Goal: Task Accomplishment & Management: Complete application form

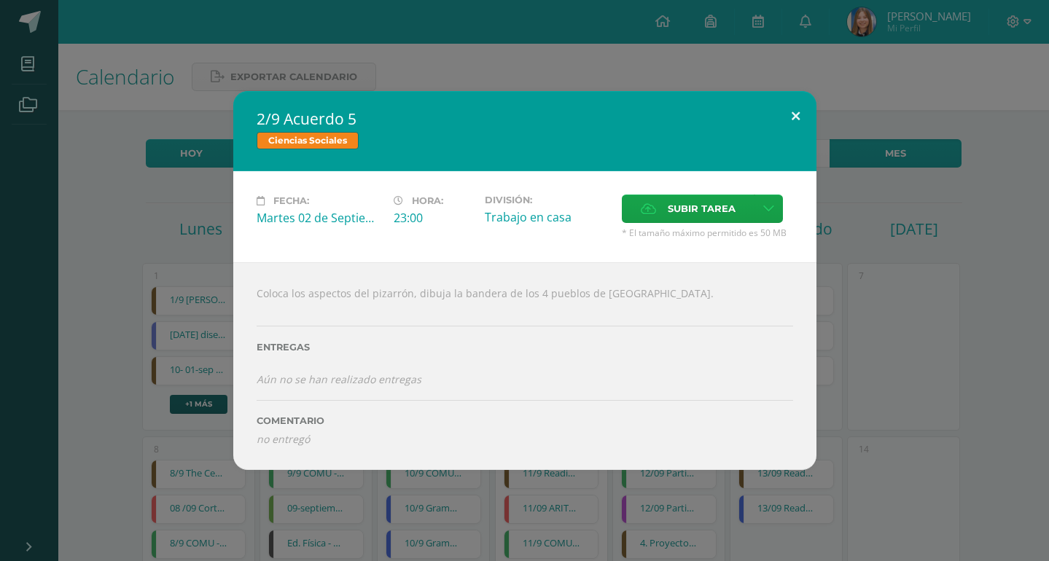
click at [790, 141] on button at bounding box center [796, 116] width 42 height 50
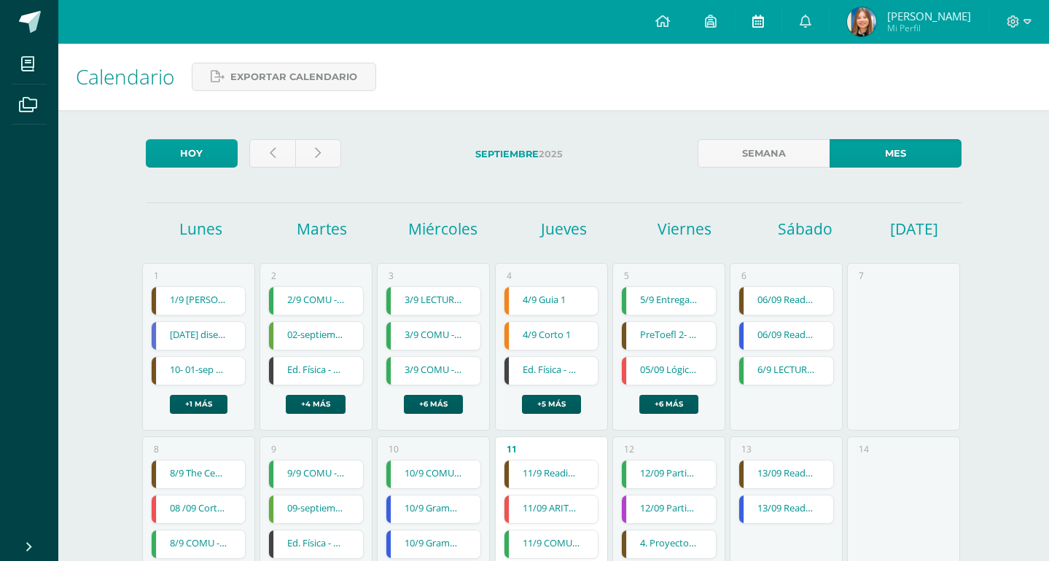
click at [769, 9] on link at bounding box center [758, 22] width 47 height 44
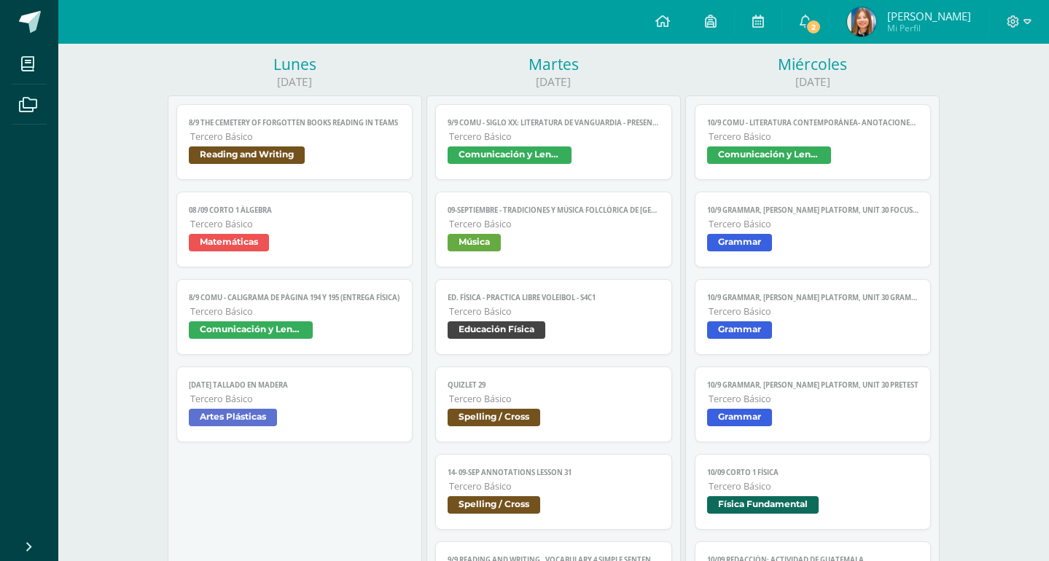
scroll to position [186, 0]
click at [821, 104] on link "10/9 COMU - Literatura contemporánea- Anotaciones en el cuaderno. Tercero Básic…" at bounding box center [813, 142] width 237 height 76
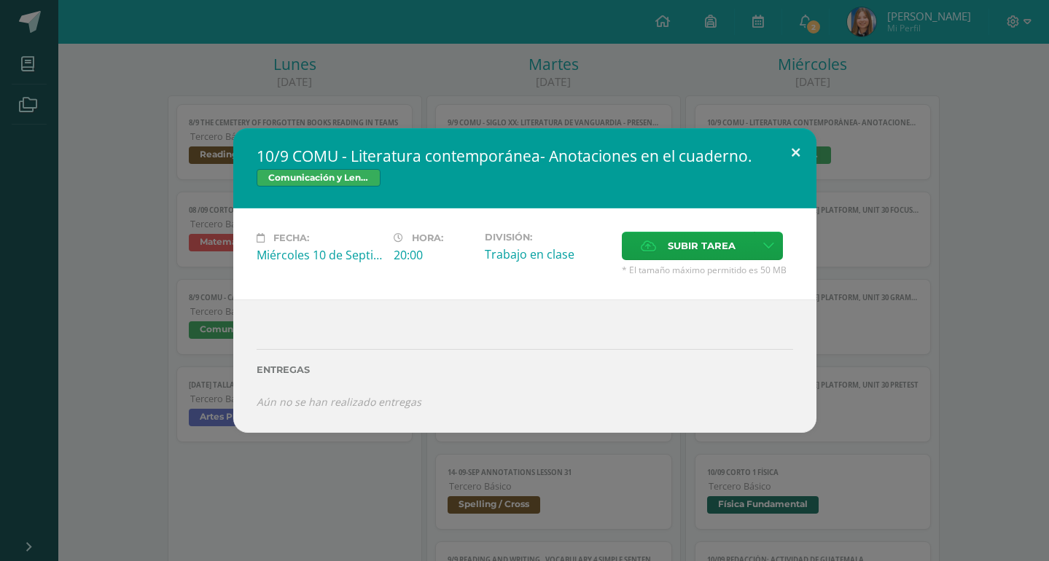
click at [794, 171] on button at bounding box center [796, 153] width 42 height 50
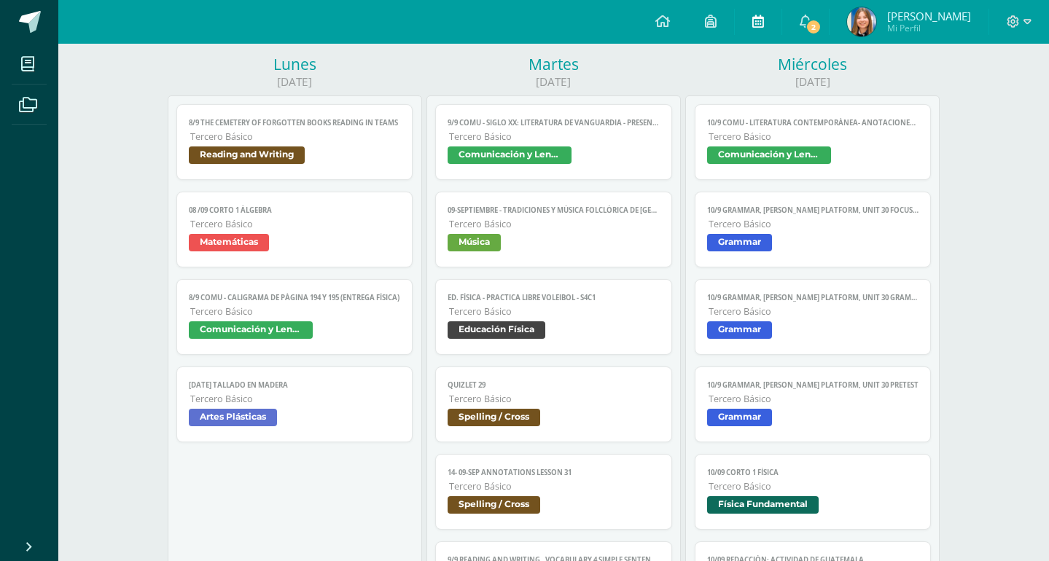
click at [764, 21] on icon at bounding box center [758, 21] width 12 height 13
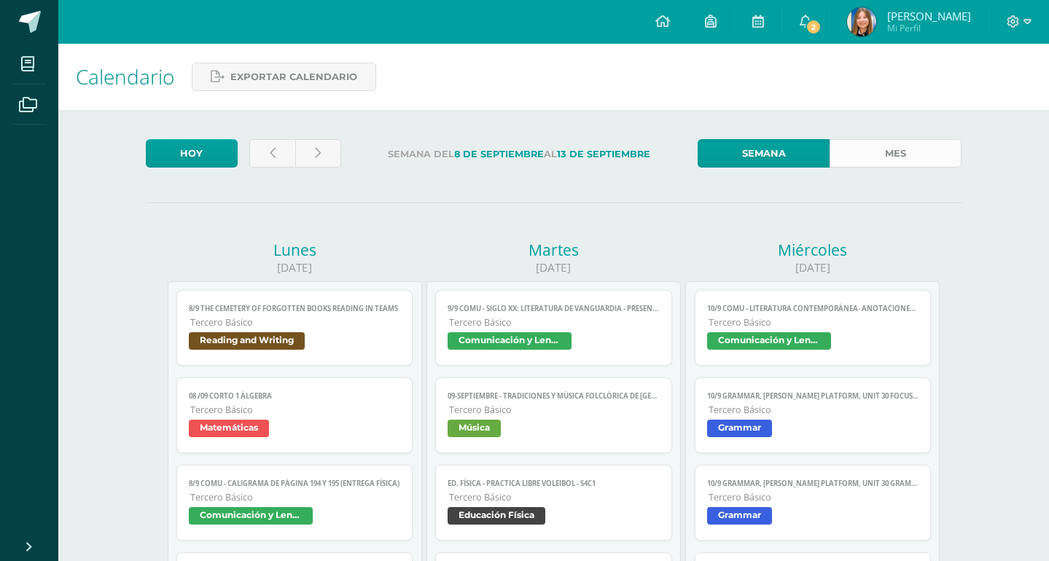
click at [868, 148] on link "Mes" at bounding box center [895, 153] width 132 height 28
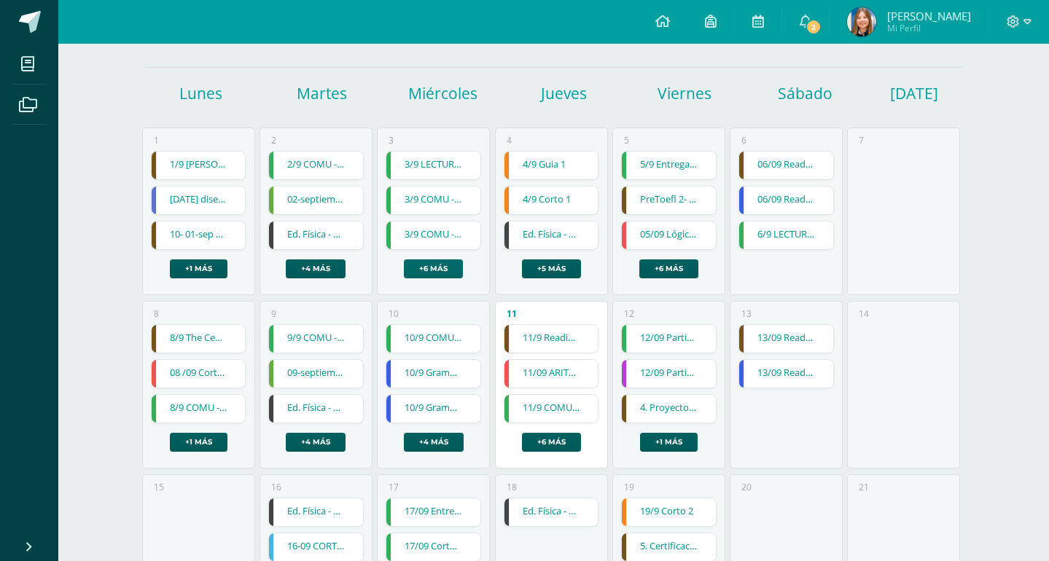
scroll to position [124, 0]
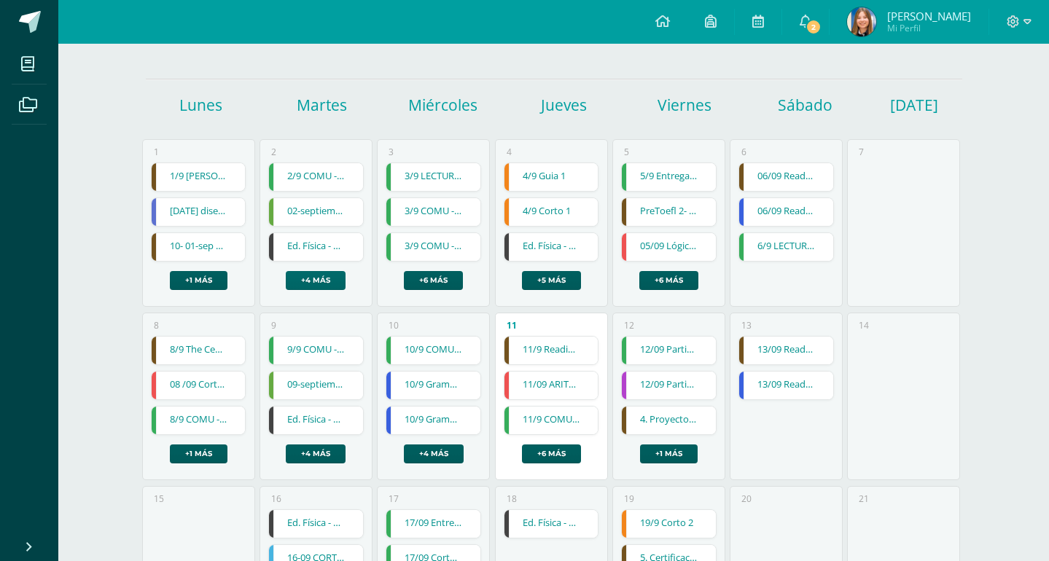
click at [329, 271] on link "+4 más" at bounding box center [316, 280] width 60 height 19
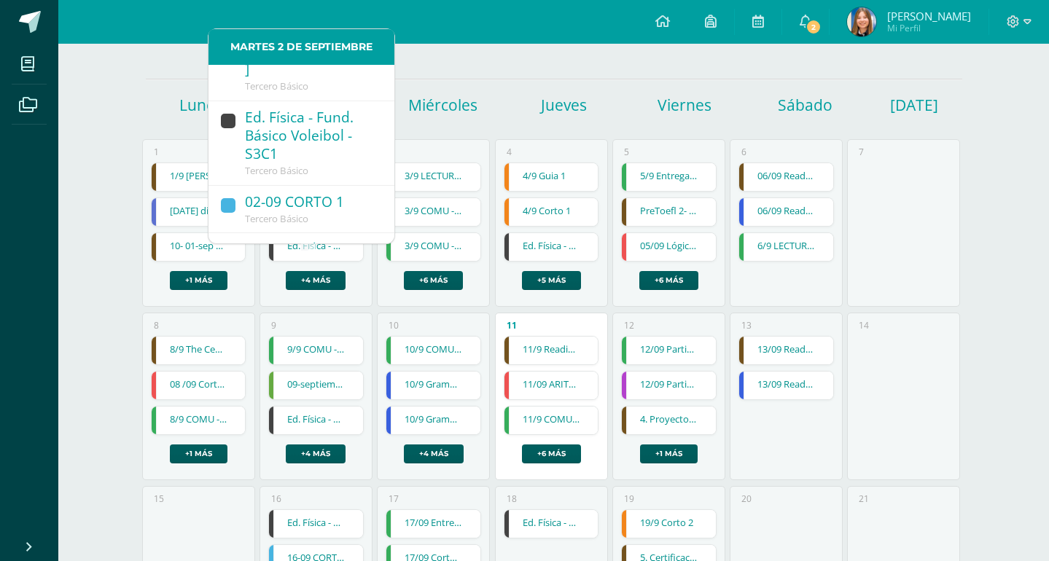
scroll to position [182, 0]
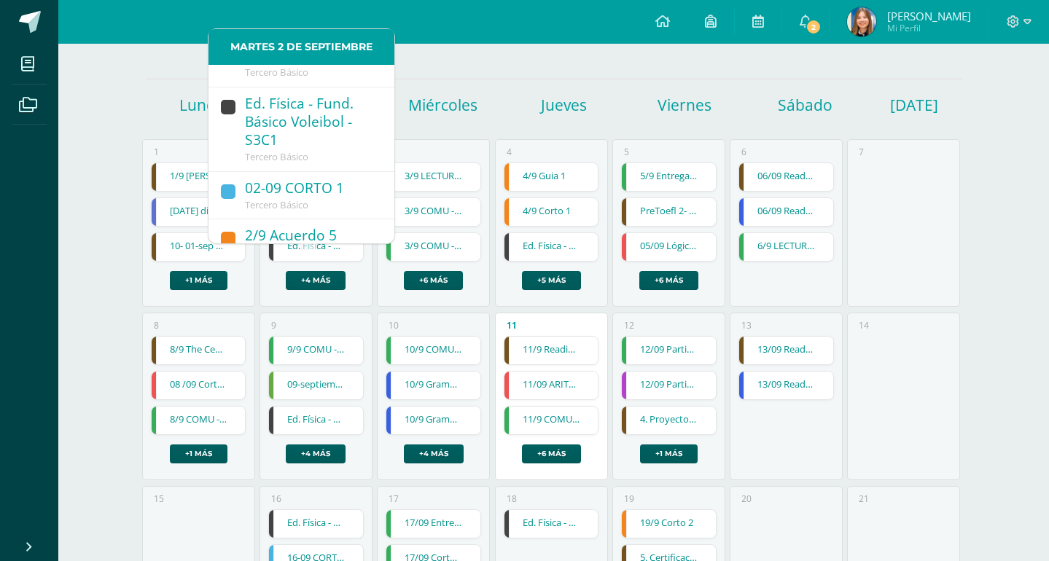
click at [298, 227] on div "2/9 Acuerdo 5" at bounding box center [312, 237] width 135 height 20
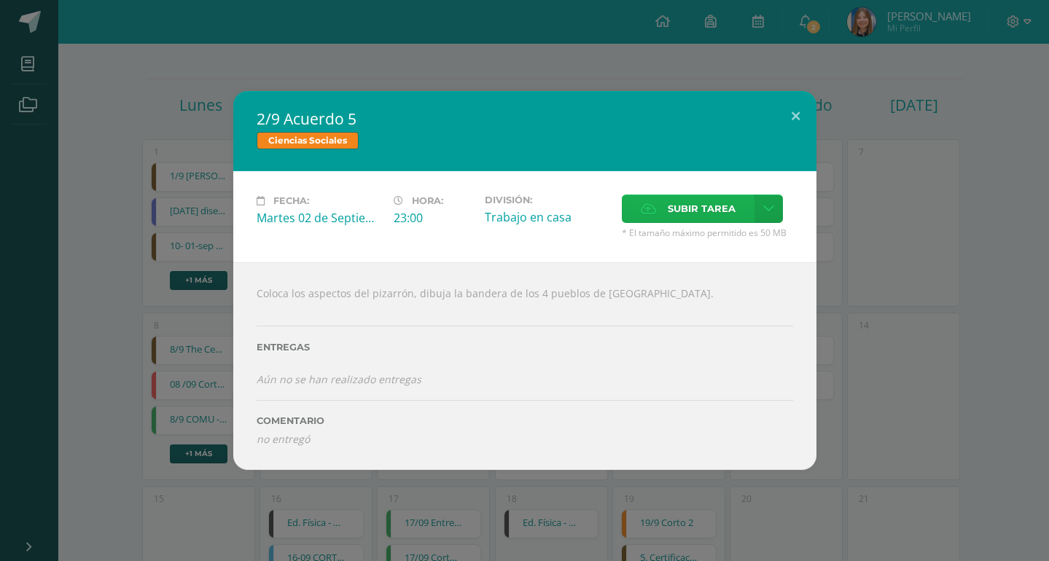
click at [719, 222] on span "Subir tarea" at bounding box center [702, 208] width 68 height 27
click at [0, 0] on input "Subir tarea" at bounding box center [0, 0] width 0 height 0
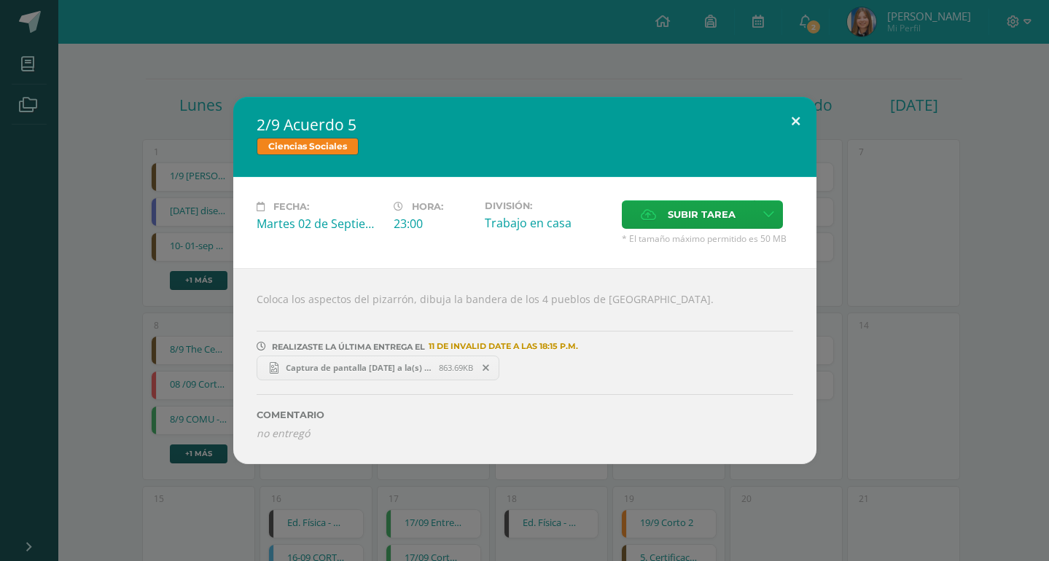
click at [795, 143] on button at bounding box center [796, 122] width 42 height 50
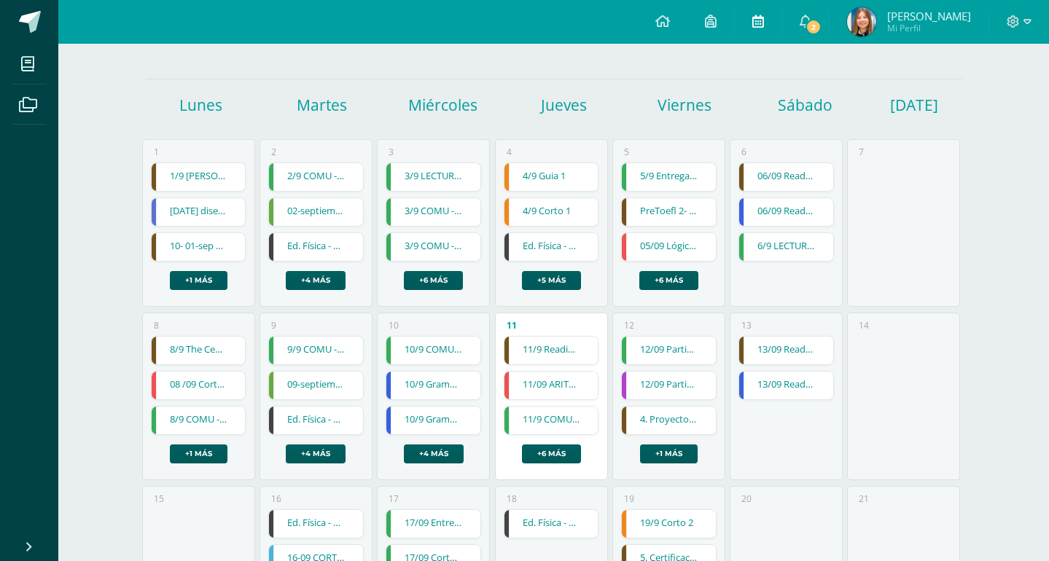
click at [764, 23] on icon at bounding box center [758, 21] width 12 height 13
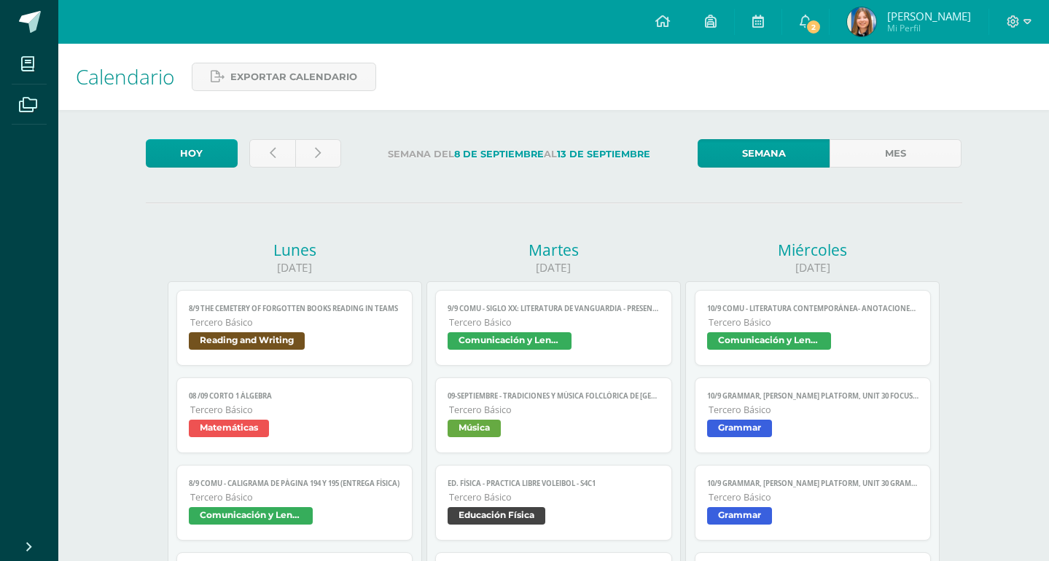
click at [744, 303] on link "10/9 COMU - Literatura contemporánea- Anotaciones en el cuaderno. Tercero Básic…" at bounding box center [813, 328] width 237 height 76
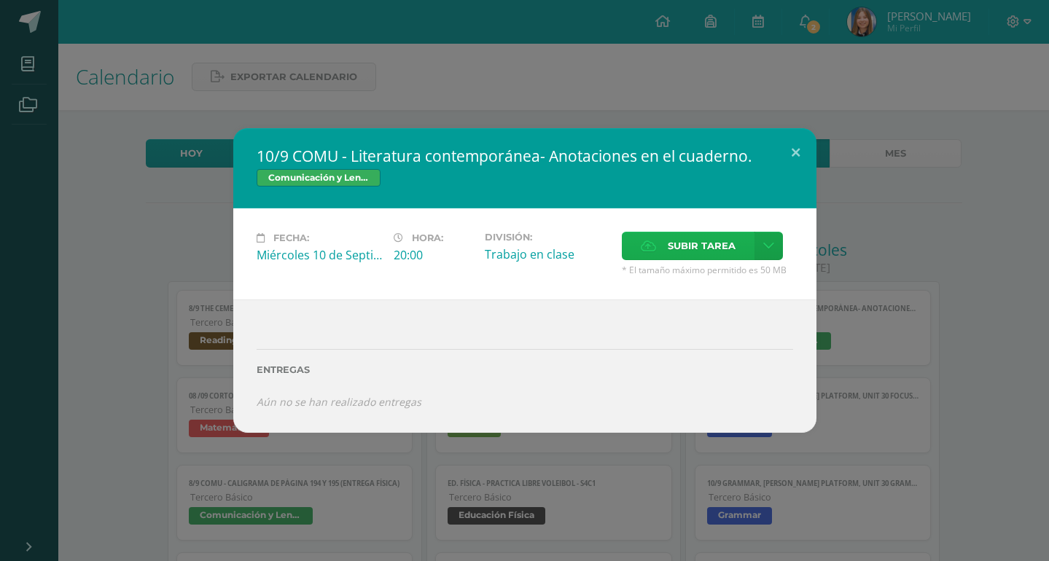
click at [627, 260] on label "Subir tarea" at bounding box center [688, 246] width 133 height 28
click at [0, 0] on input "Subir tarea" at bounding box center [0, 0] width 0 height 0
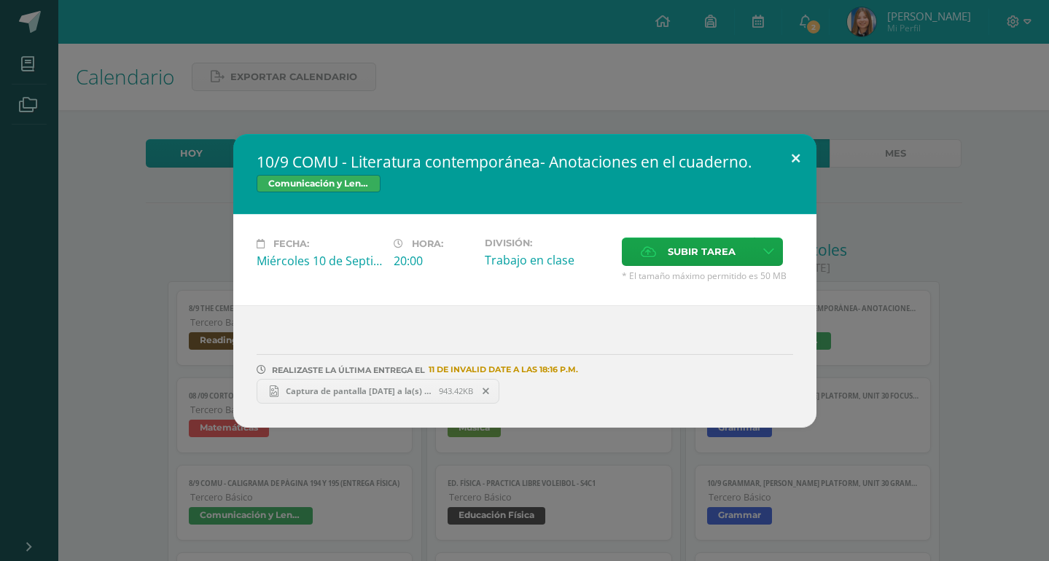
click at [792, 168] on button at bounding box center [796, 159] width 42 height 50
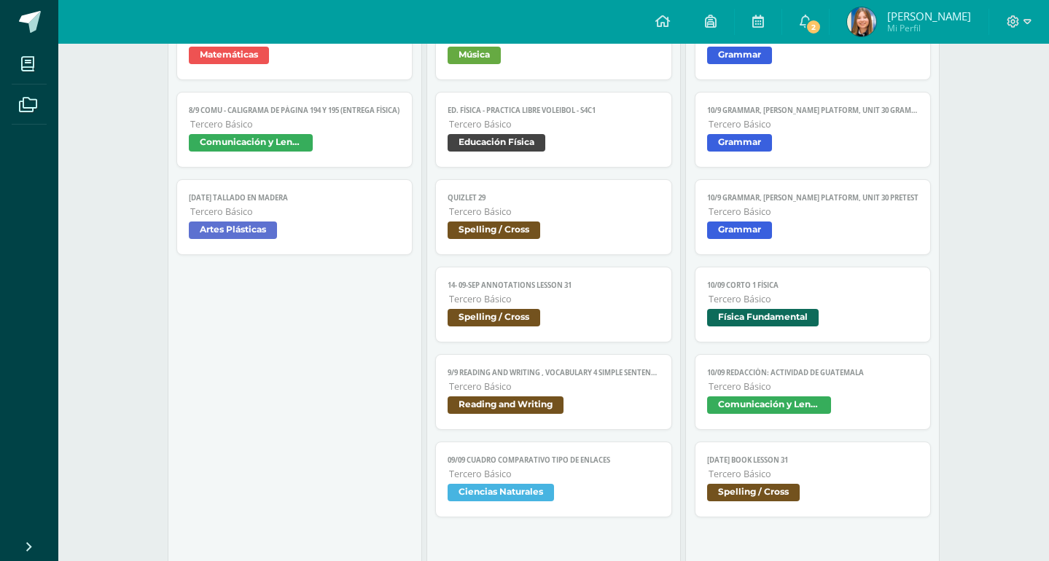
scroll to position [375, 0]
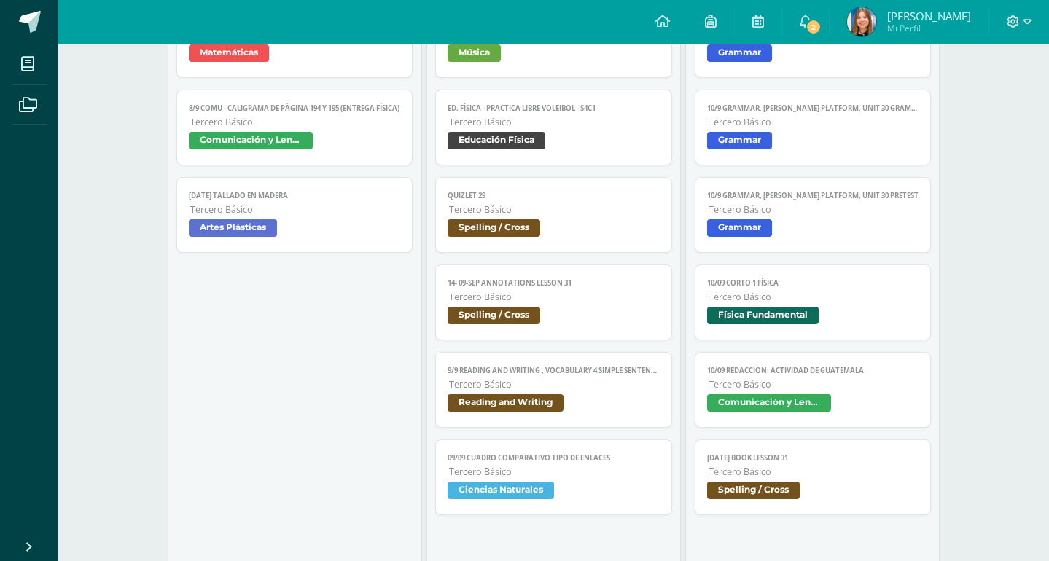
click at [794, 439] on link "[DATE] Book Lesson 31 [PERSON_NAME] Básico Spelling / Cross" at bounding box center [813, 477] width 237 height 76
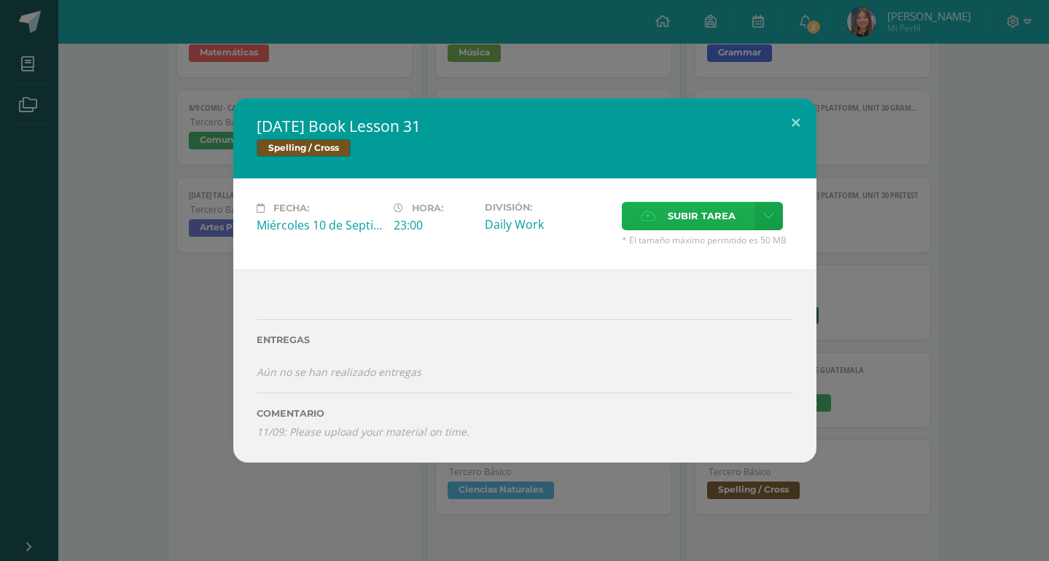
click at [703, 230] on span "Subir tarea" at bounding box center [702, 216] width 68 height 27
click at [0, 0] on input "Subir tarea" at bounding box center [0, 0] width 0 height 0
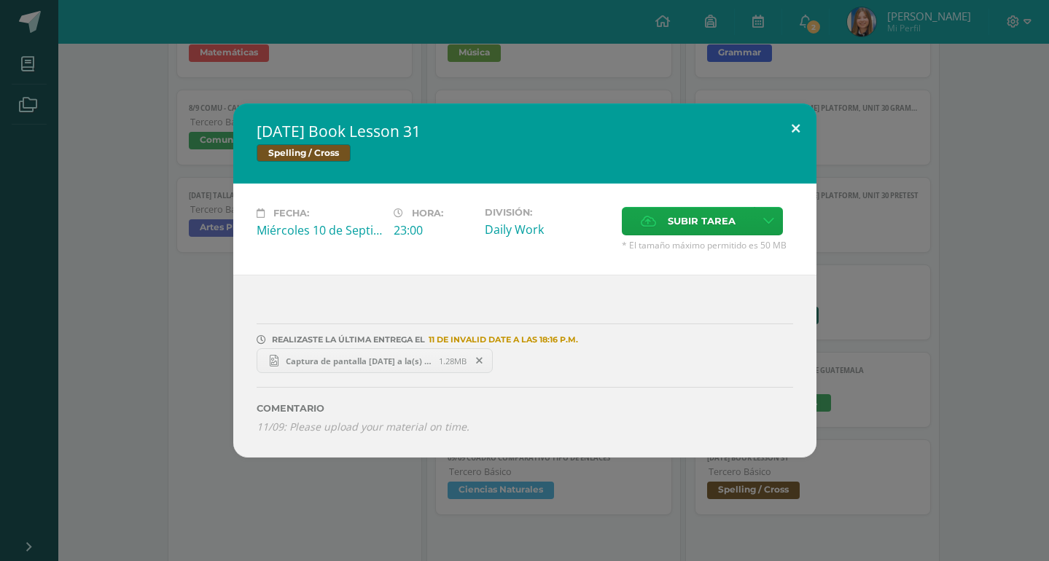
click at [798, 151] on button at bounding box center [796, 128] width 42 height 50
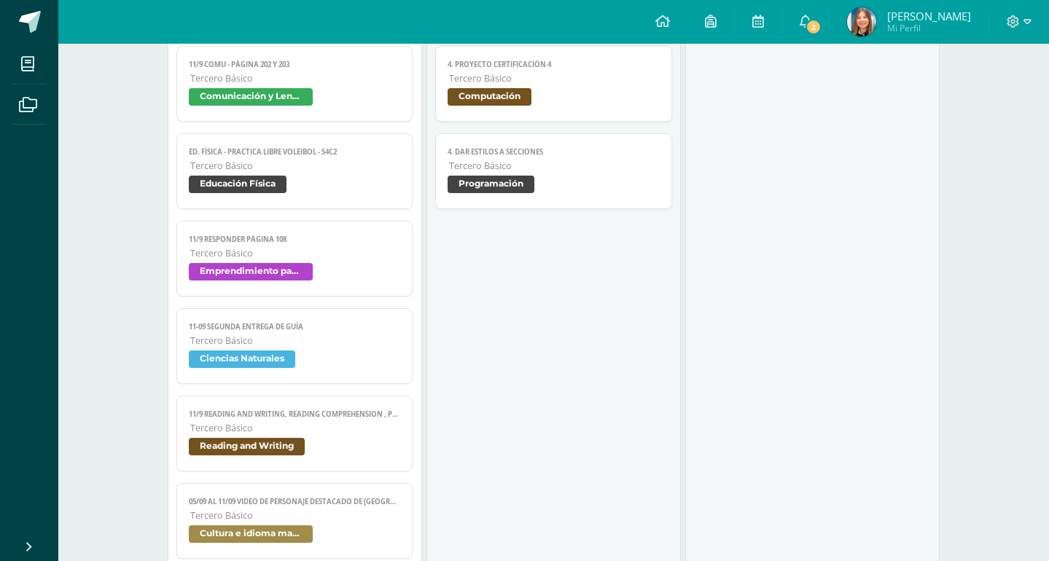
scroll to position [1183, 0]
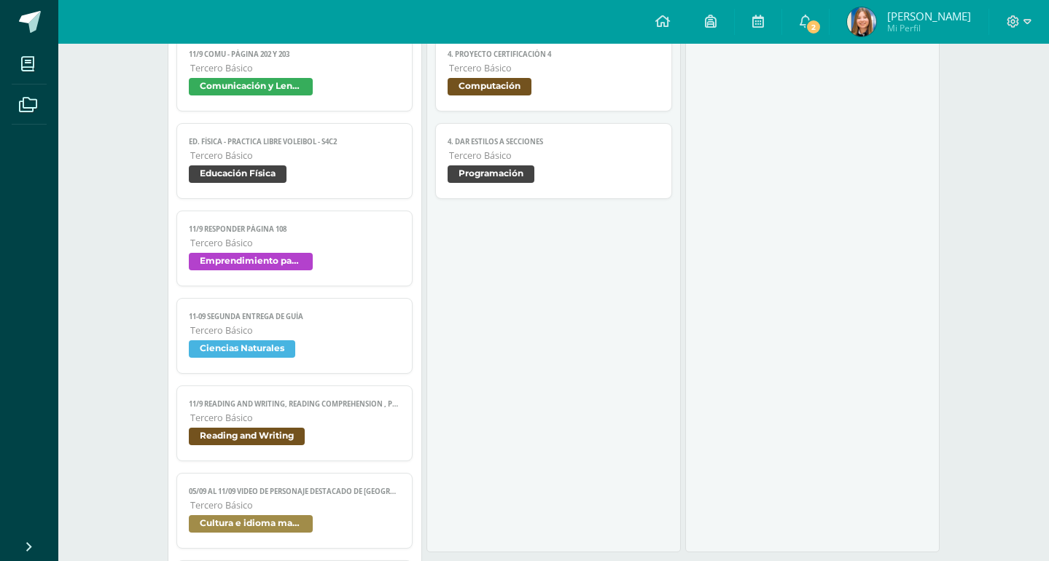
click at [360, 499] on span "Tercero Básico" at bounding box center [295, 505] width 211 height 12
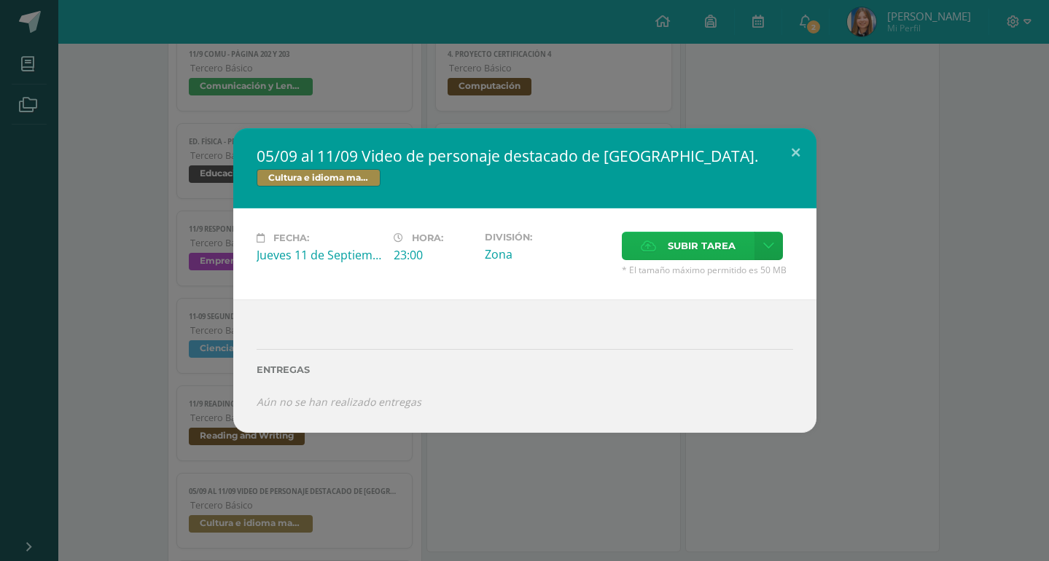
click at [642, 251] on icon at bounding box center [648, 245] width 15 height 9
click at [0, 0] on input "Subir tarea" at bounding box center [0, 0] width 0 height 0
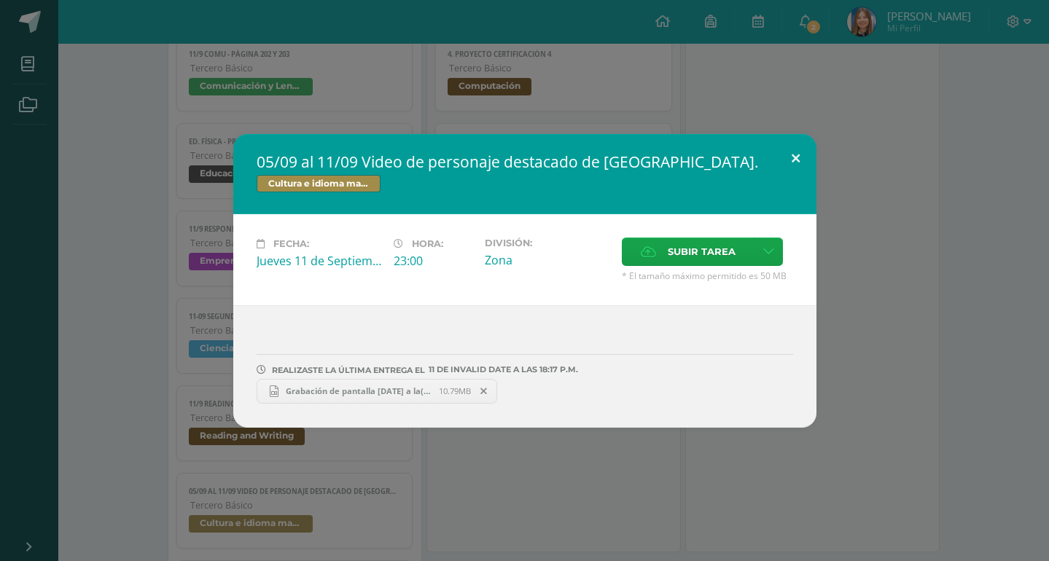
click at [789, 167] on button at bounding box center [796, 159] width 42 height 50
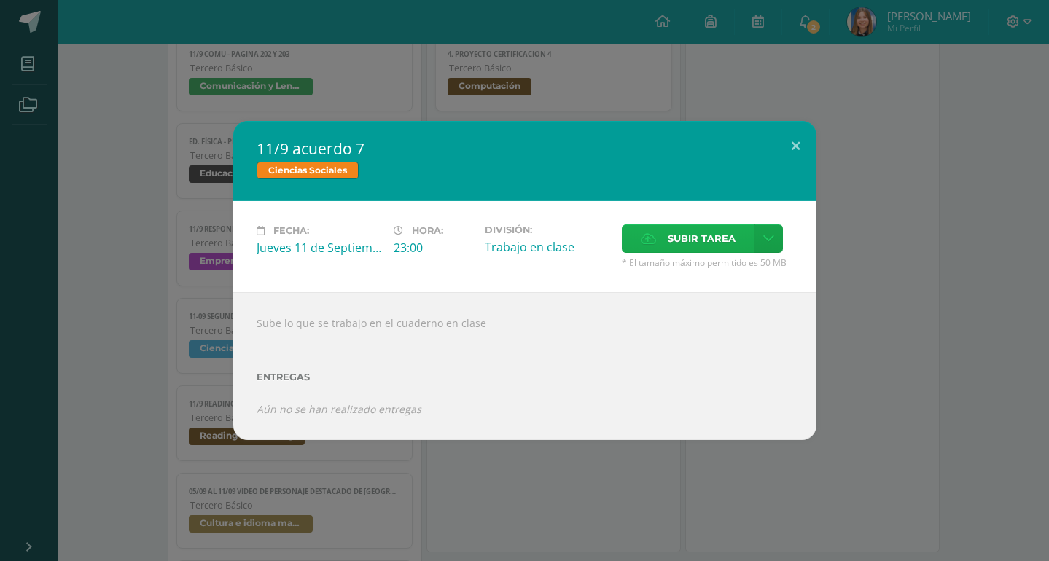
click at [674, 252] on span "Subir tarea" at bounding box center [702, 238] width 68 height 27
click at [0, 0] on input "Subir tarea" at bounding box center [0, 0] width 0 height 0
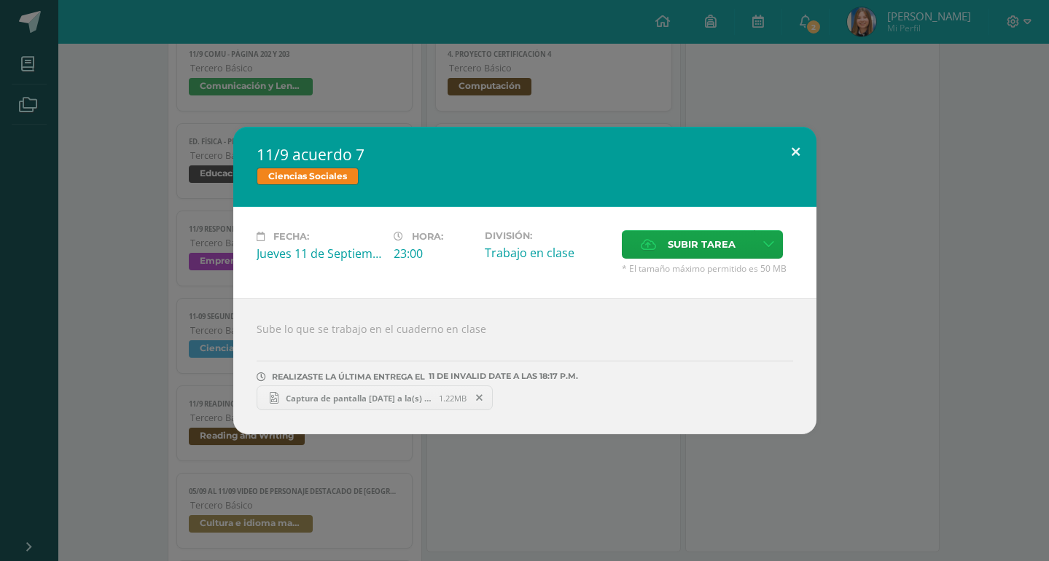
click at [791, 173] on button at bounding box center [796, 152] width 42 height 50
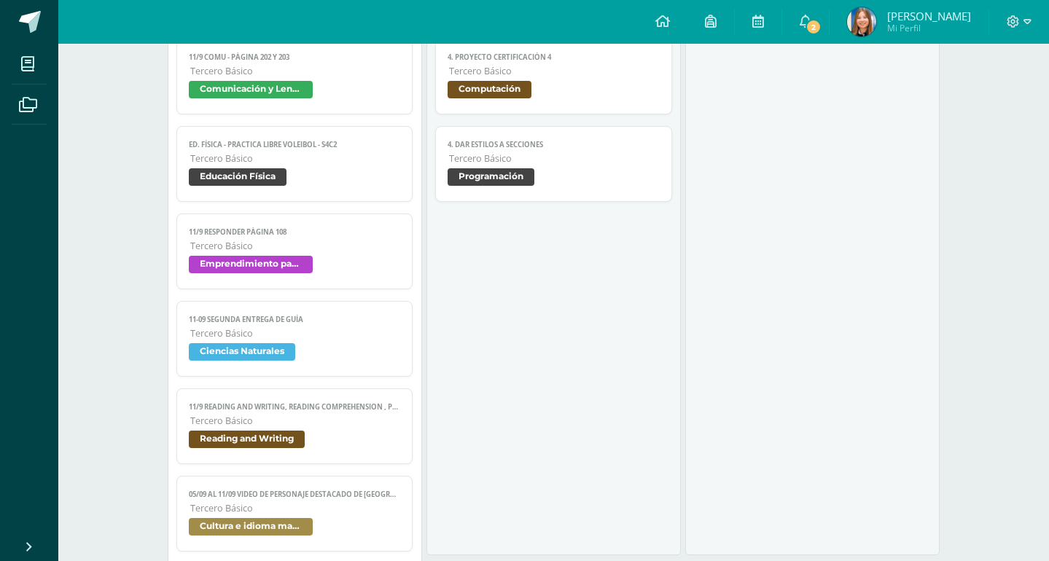
scroll to position [1185, 0]
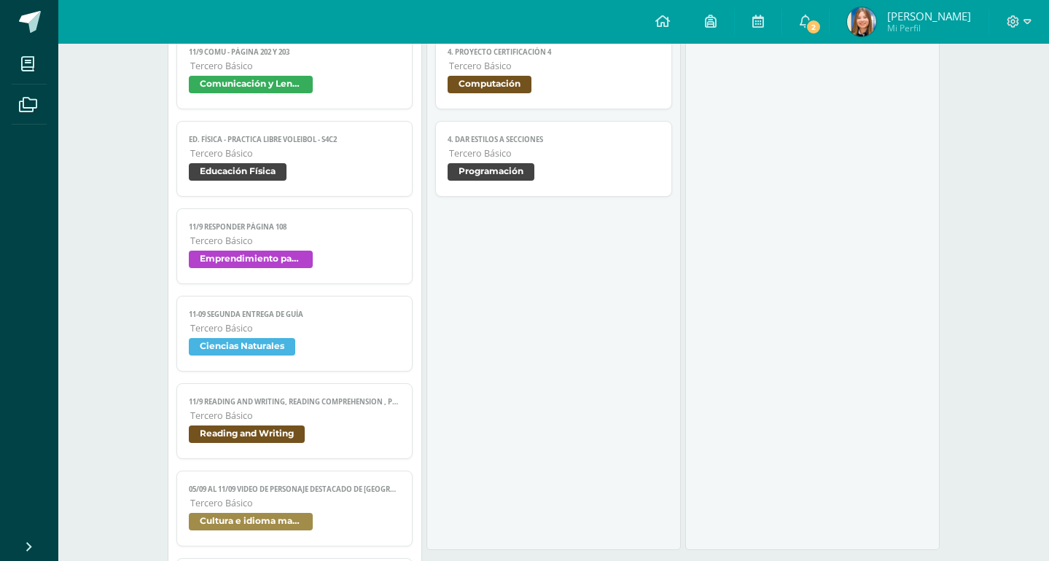
click at [324, 410] on span "Tercero Básico" at bounding box center [295, 416] width 211 height 12
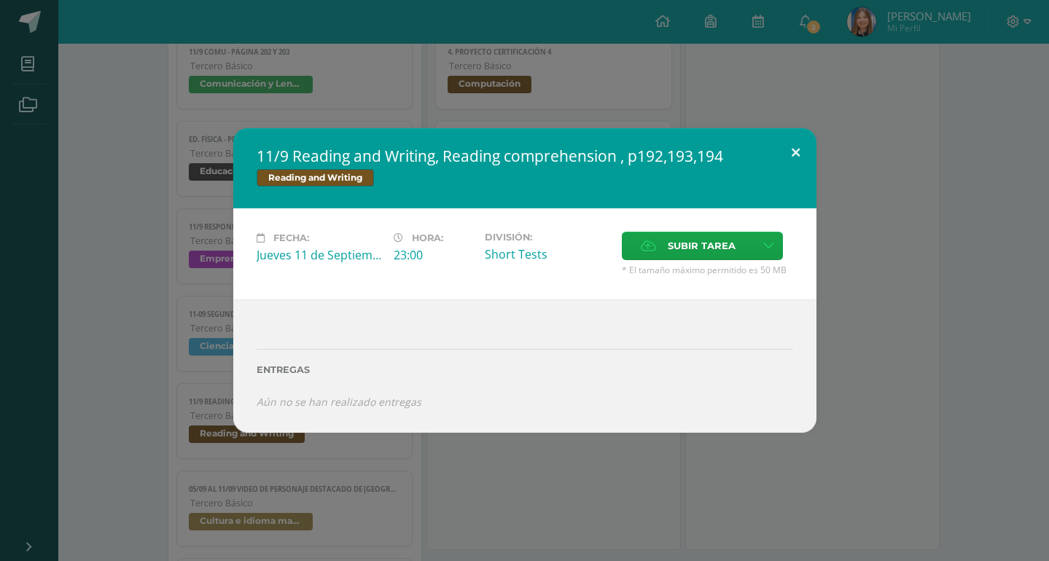
click at [791, 168] on button at bounding box center [796, 153] width 42 height 50
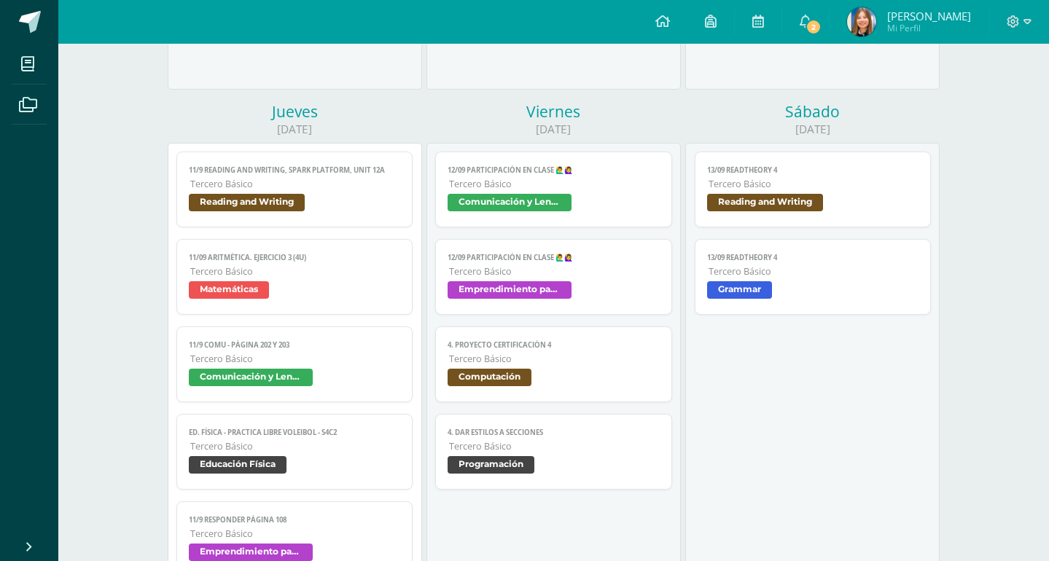
scroll to position [889, 0]
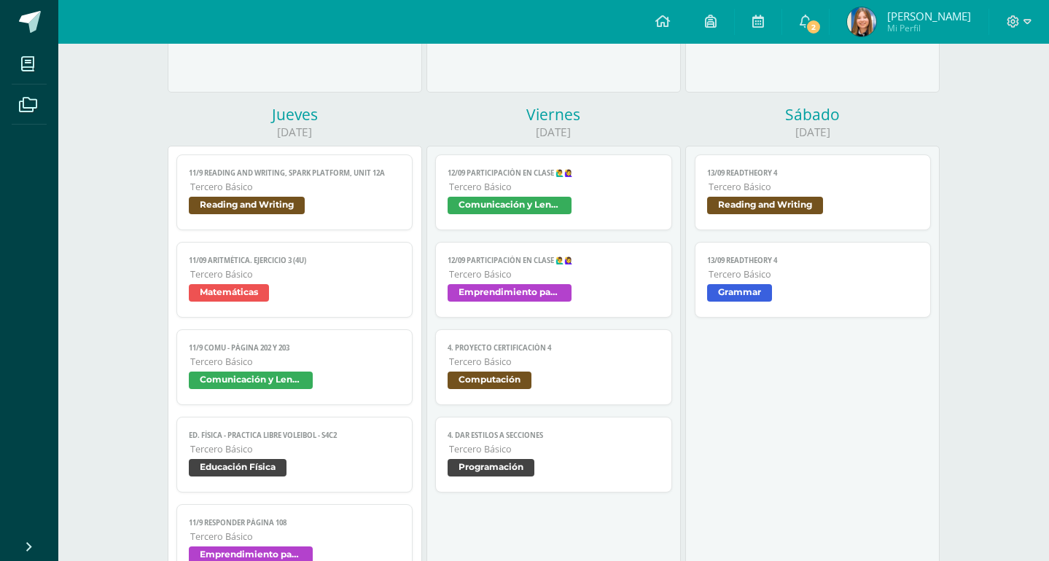
click at [306, 356] on span "Tercero Básico" at bounding box center [295, 362] width 211 height 12
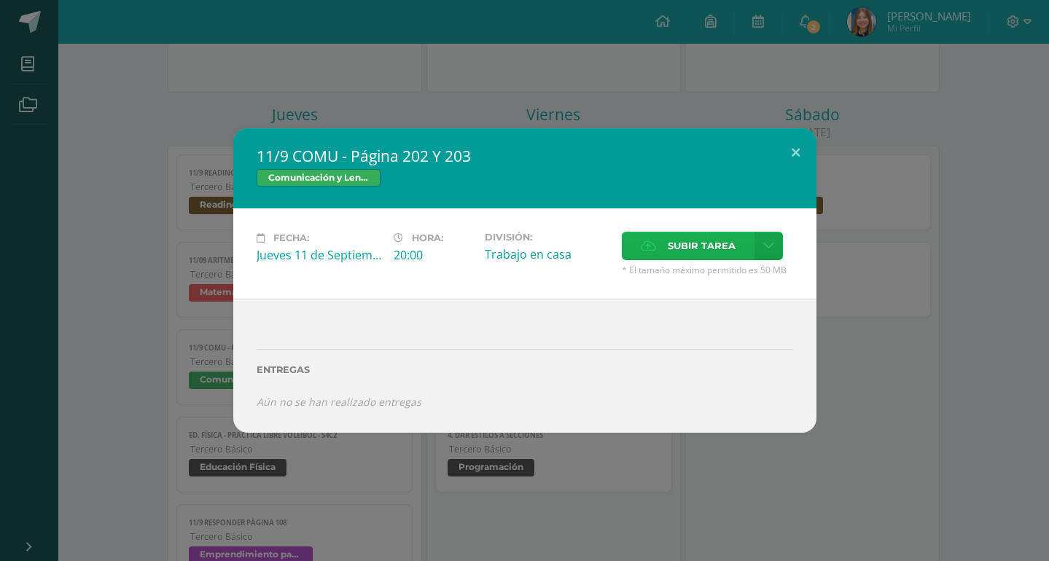
click at [698, 256] on span "Subir tarea" at bounding box center [702, 245] width 68 height 27
click at [0, 0] on input "Subir tarea" at bounding box center [0, 0] width 0 height 0
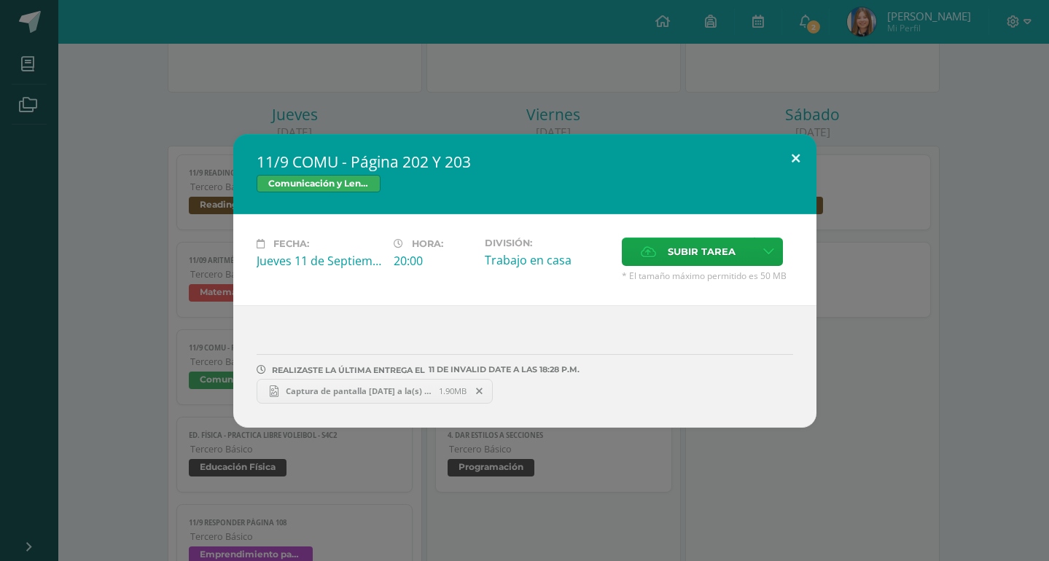
click at [795, 179] on button at bounding box center [796, 159] width 42 height 50
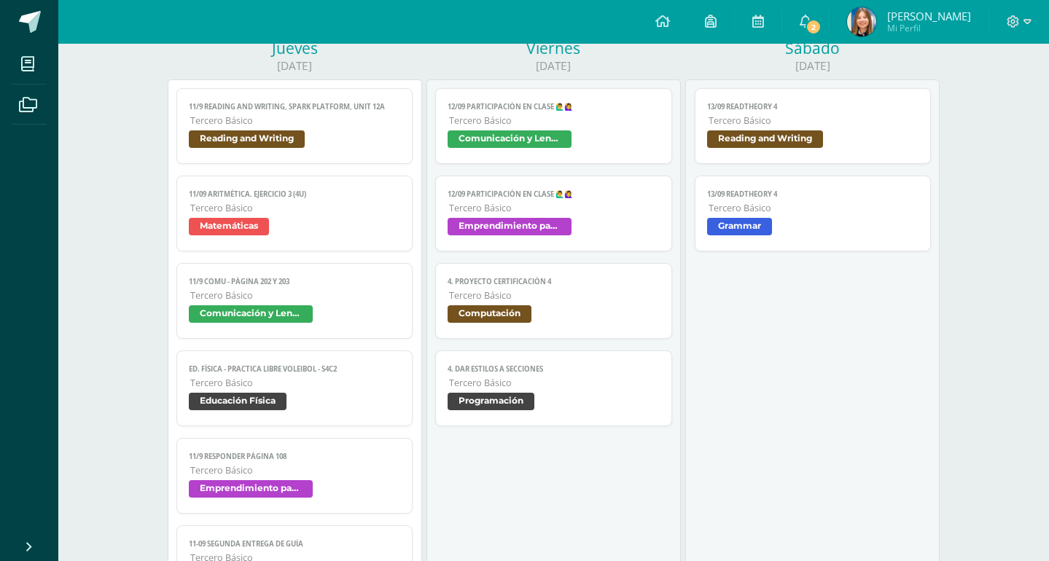
scroll to position [1140, 0]
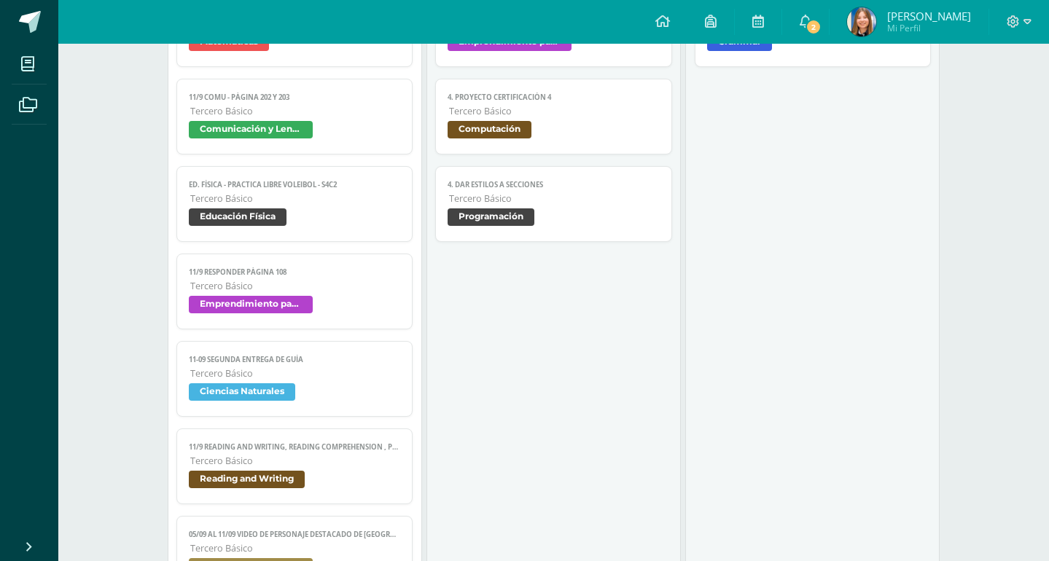
click at [302, 267] on span "11/9 Responder página 108" at bounding box center [295, 271] width 212 height 9
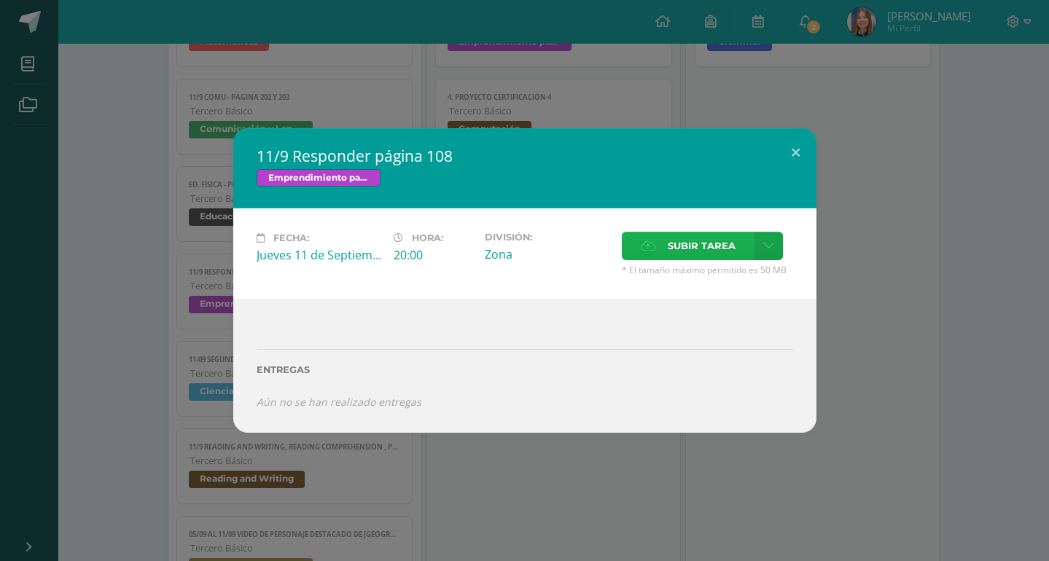
click at [715, 260] on label "Subir tarea" at bounding box center [688, 246] width 133 height 28
click at [0, 0] on input "Subir tarea" at bounding box center [0, 0] width 0 height 0
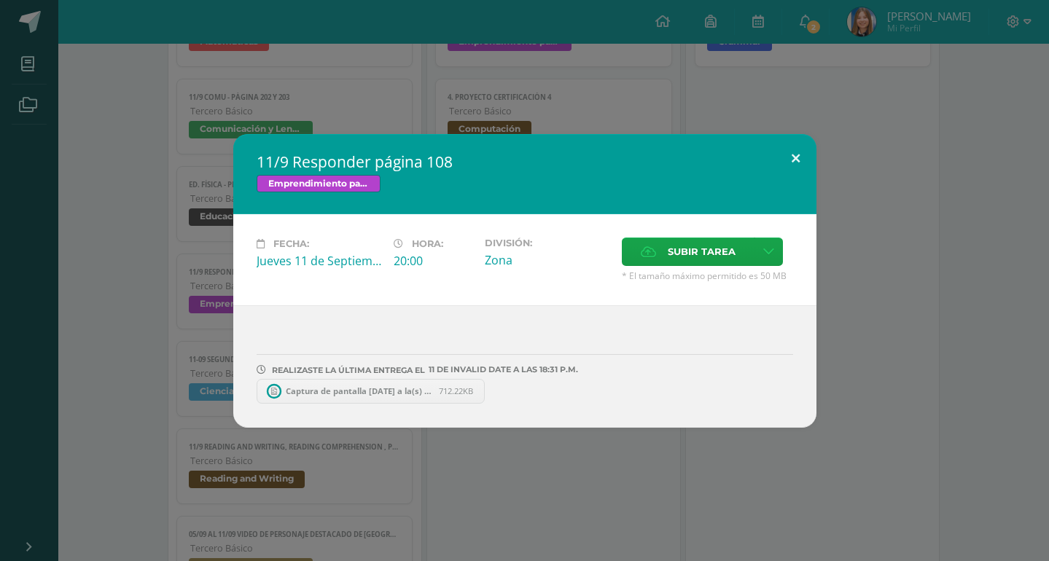
click at [786, 179] on button at bounding box center [796, 159] width 42 height 50
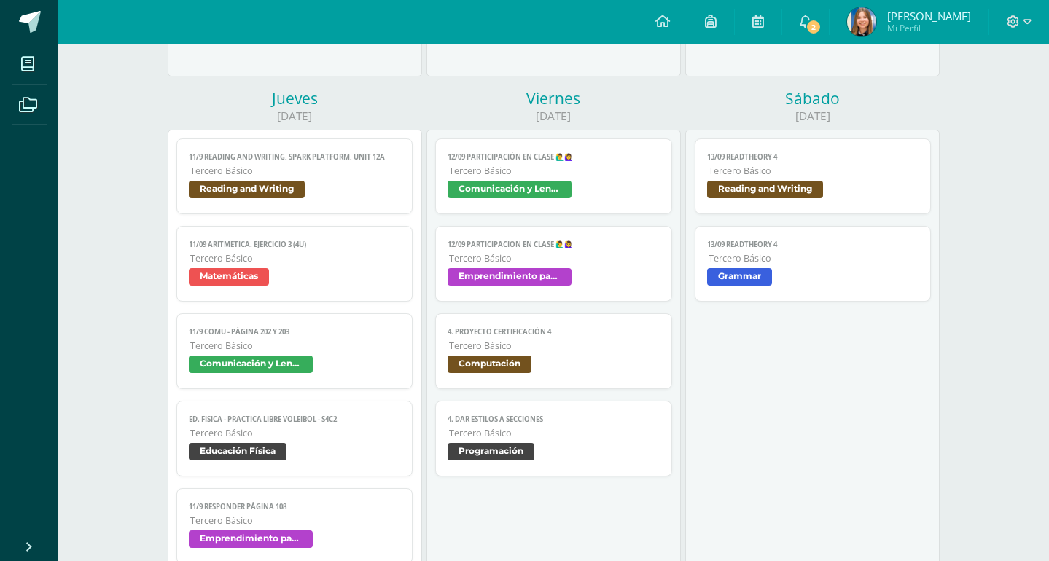
scroll to position [905, 0]
